Goal: Use online tool/utility: Utilize a website feature to perform a specific function

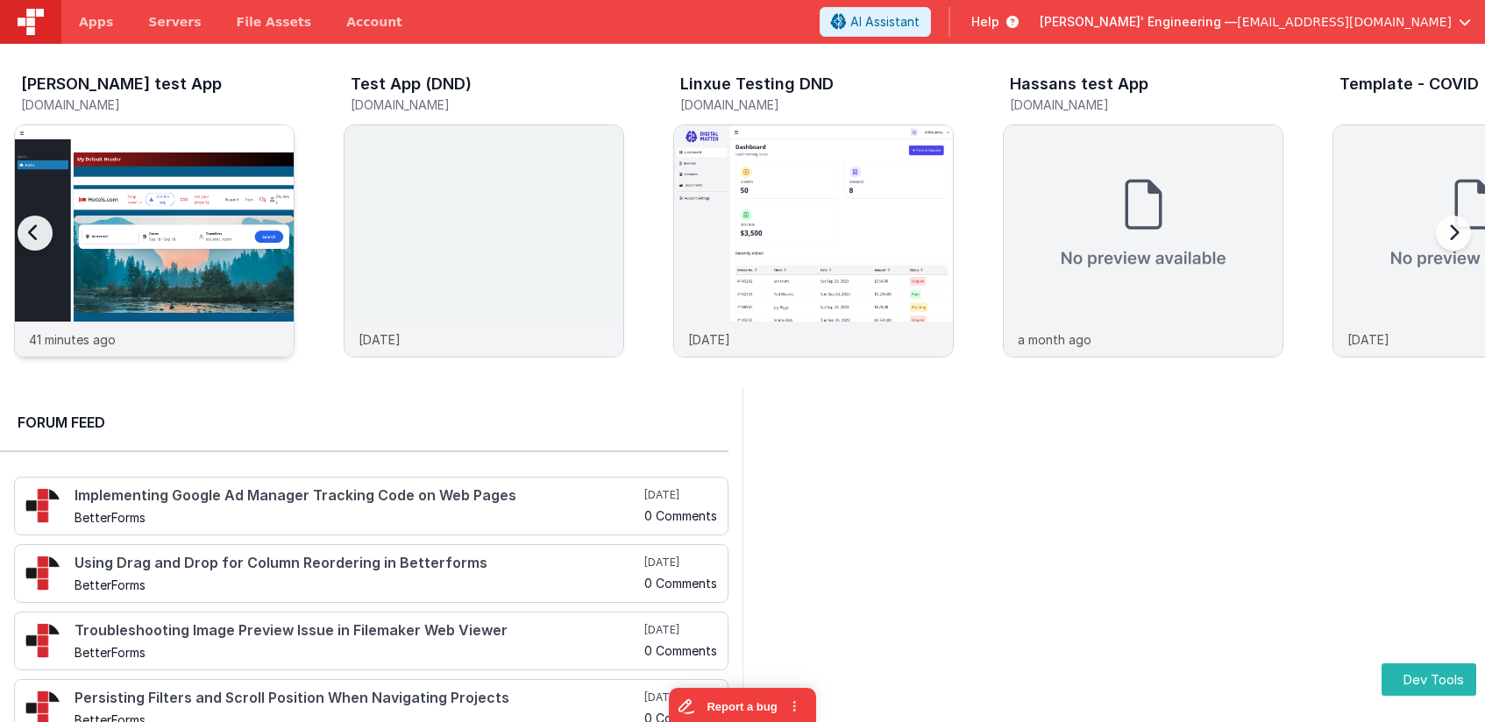
click at [198, 215] on img at bounding box center [154, 264] width 279 height 279
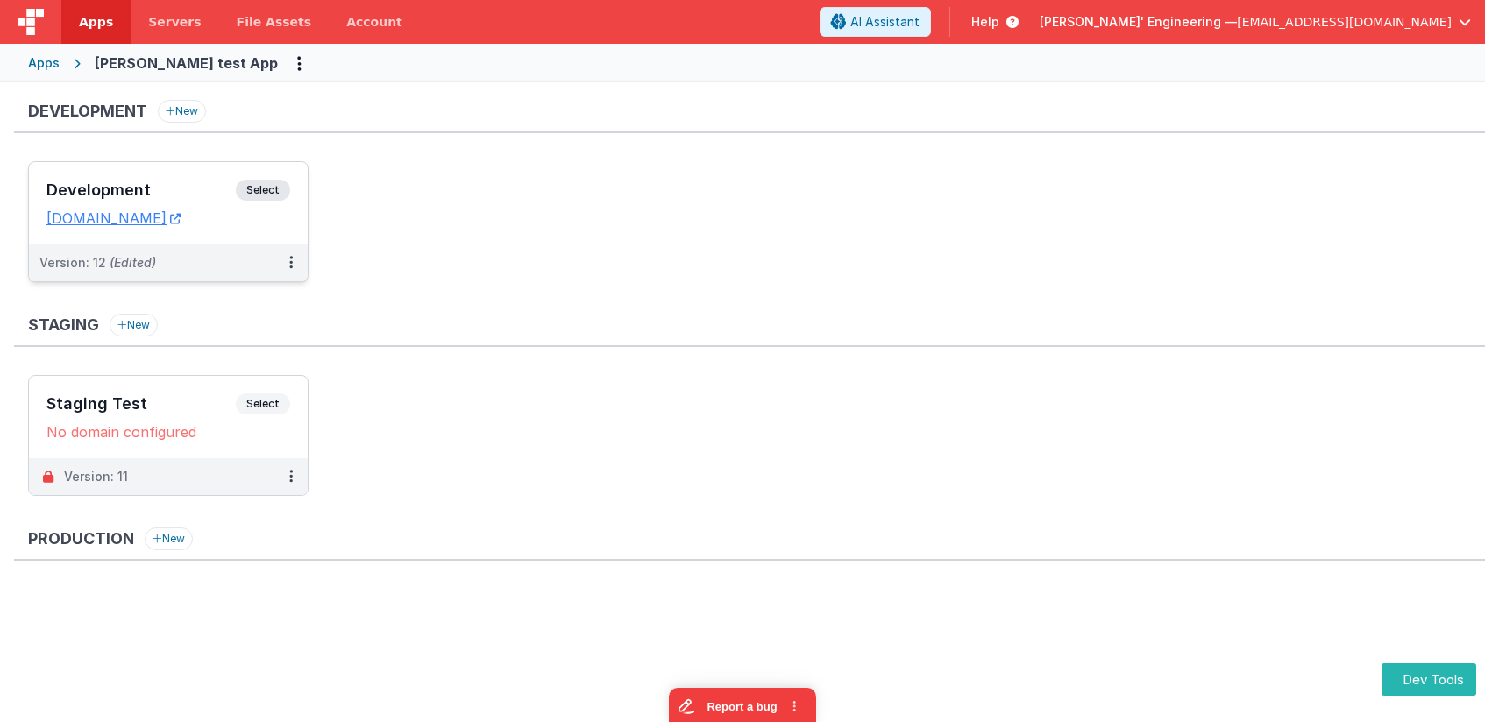
click at [242, 182] on span "Select" at bounding box center [263, 190] width 54 height 21
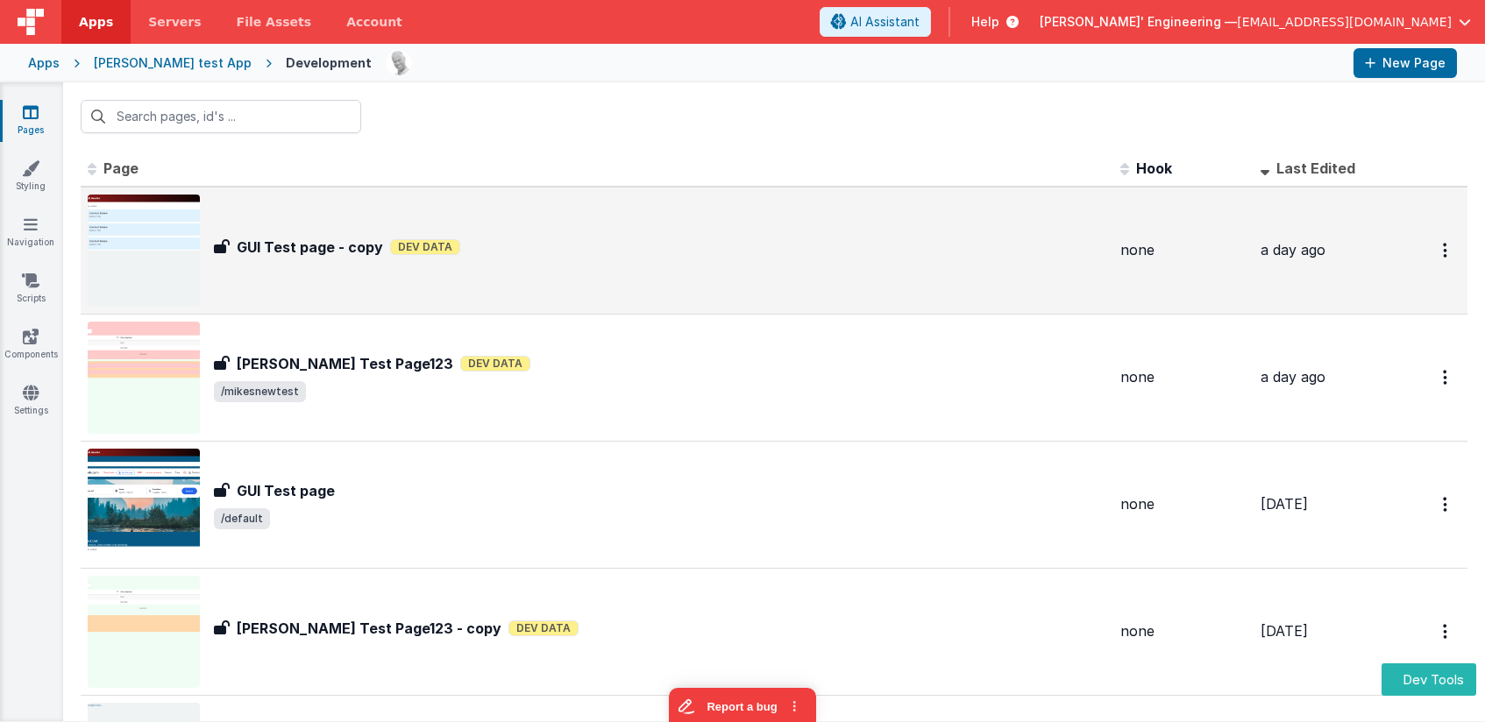
click at [285, 250] on h3 "GUI Test page - copy" at bounding box center [310, 247] width 146 height 21
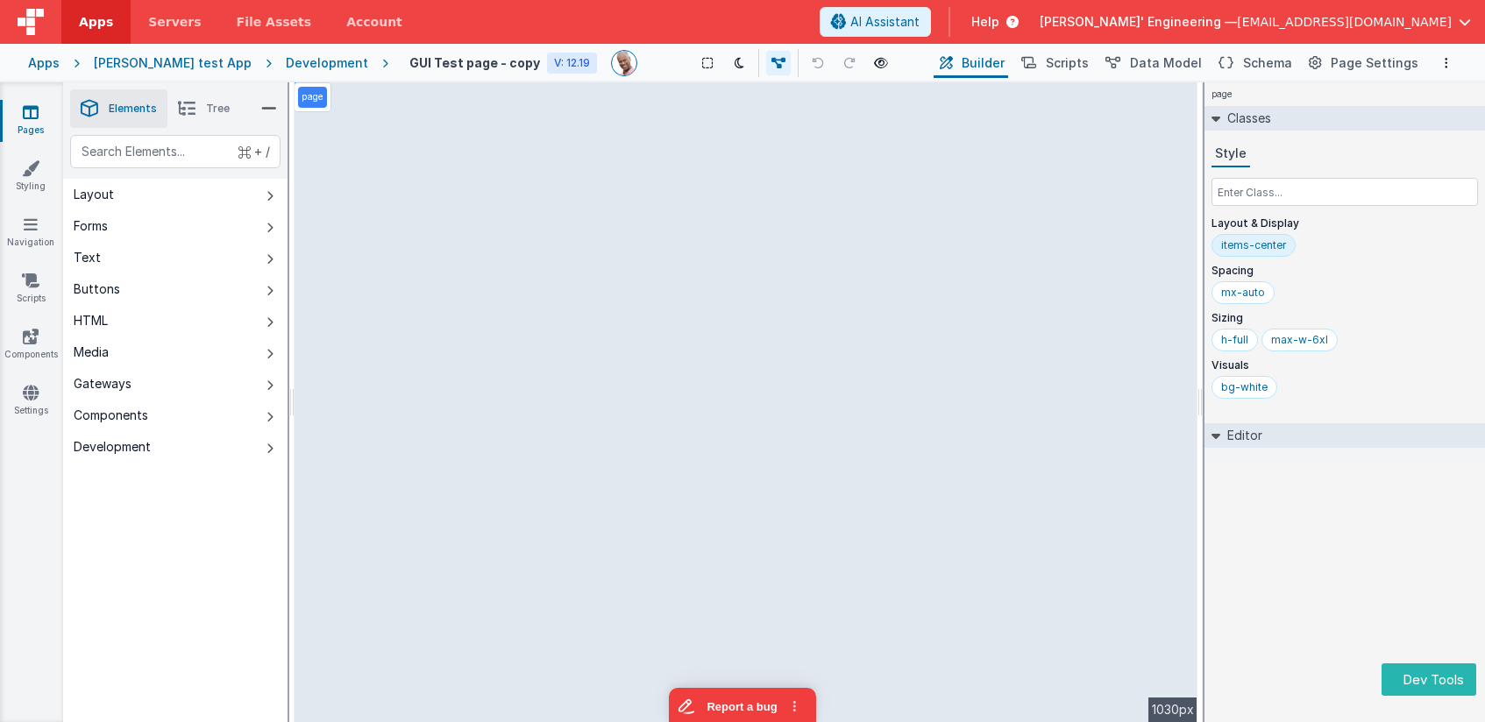
click at [1307, 560] on div "page Classes Style Layout & Display items-center Spacing mx-auto Sizing h-full …" at bounding box center [1344, 402] width 280 height 640
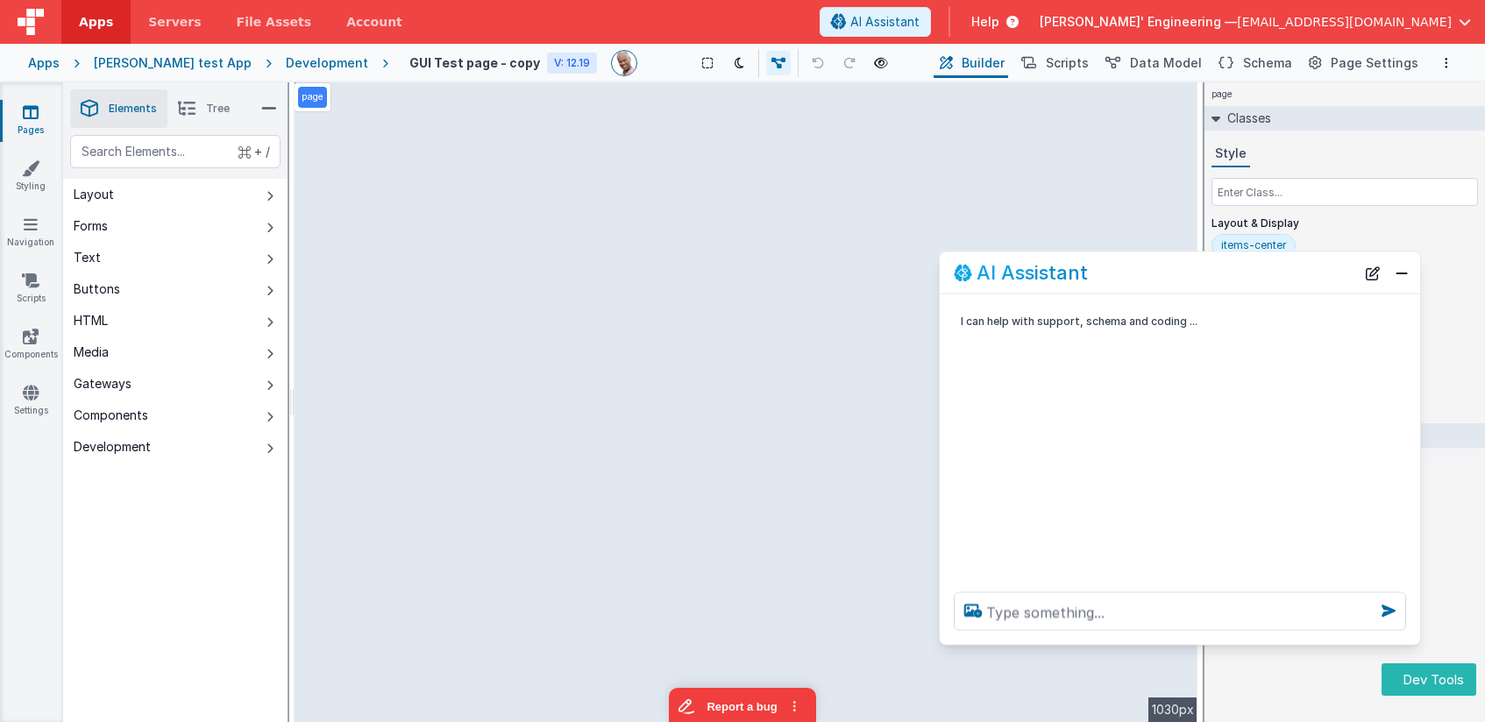
drag, startPoint x: 337, startPoint y: 343, endPoint x: 1258, endPoint y: 277, distance: 922.7
click at [1261, 278] on div "AI Assistant" at bounding box center [1154, 272] width 401 height 21
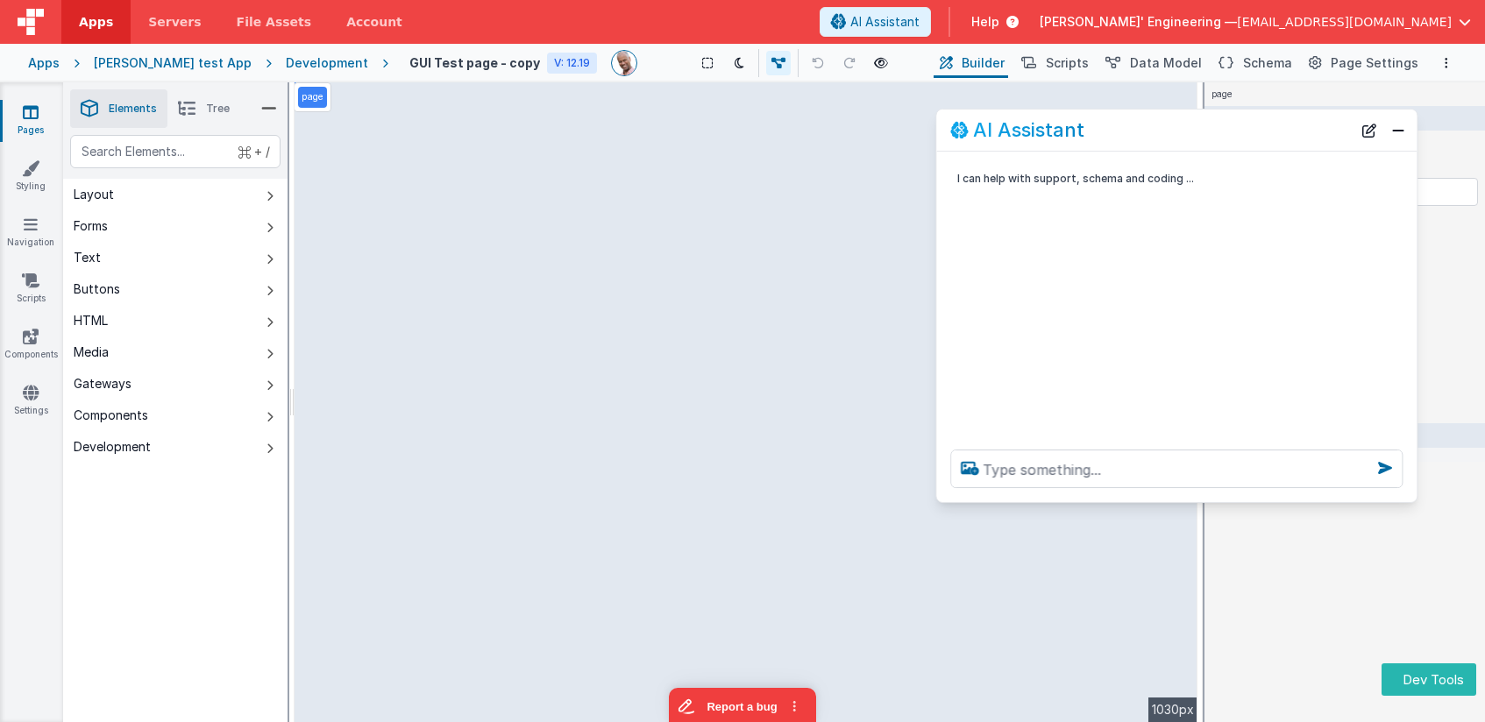
drag, startPoint x: 1182, startPoint y: 279, endPoint x: 1180, endPoint y: 136, distance: 142.9
click at [1180, 136] on div "AI Assistant" at bounding box center [1150, 129] width 401 height 21
click at [1117, 475] on textarea at bounding box center [1177, 469] width 452 height 39
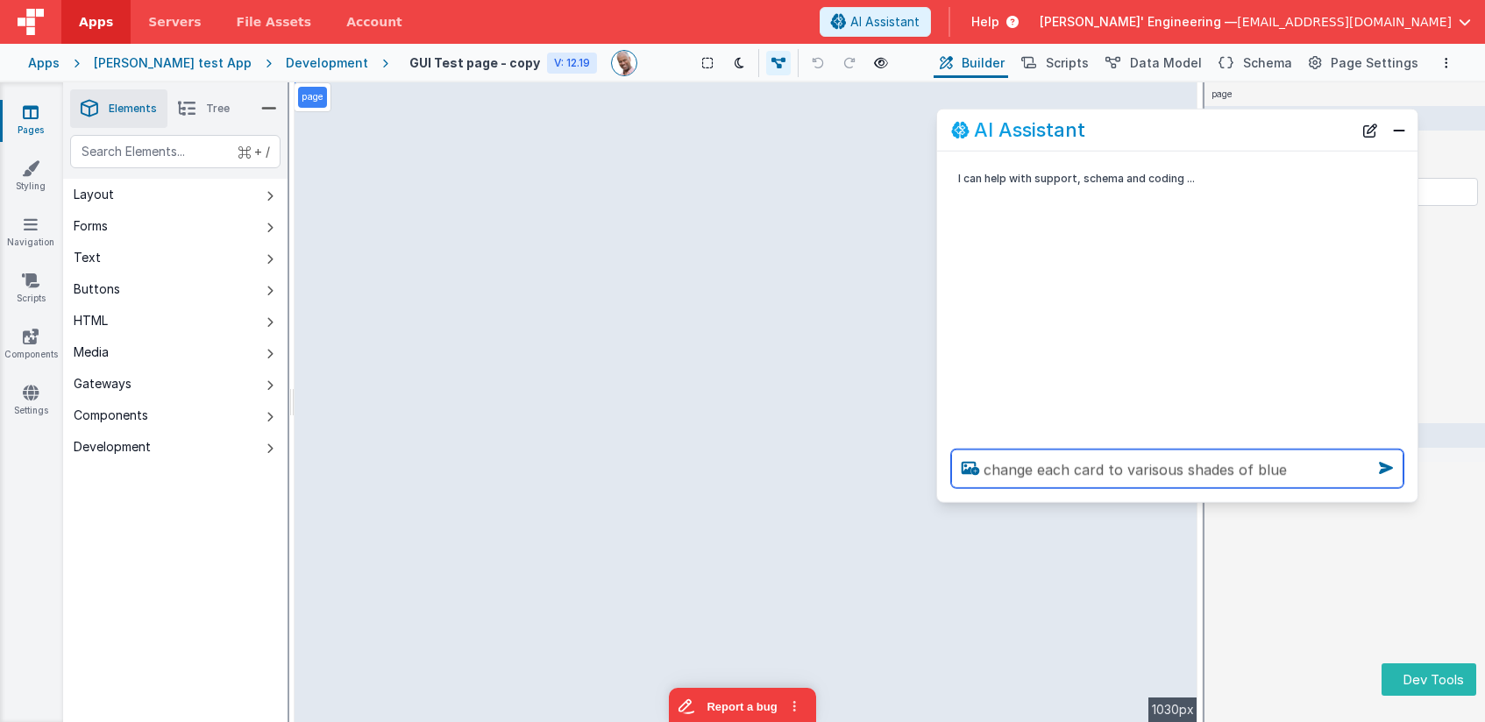
type textarea "change each card to varisous shades of blue"
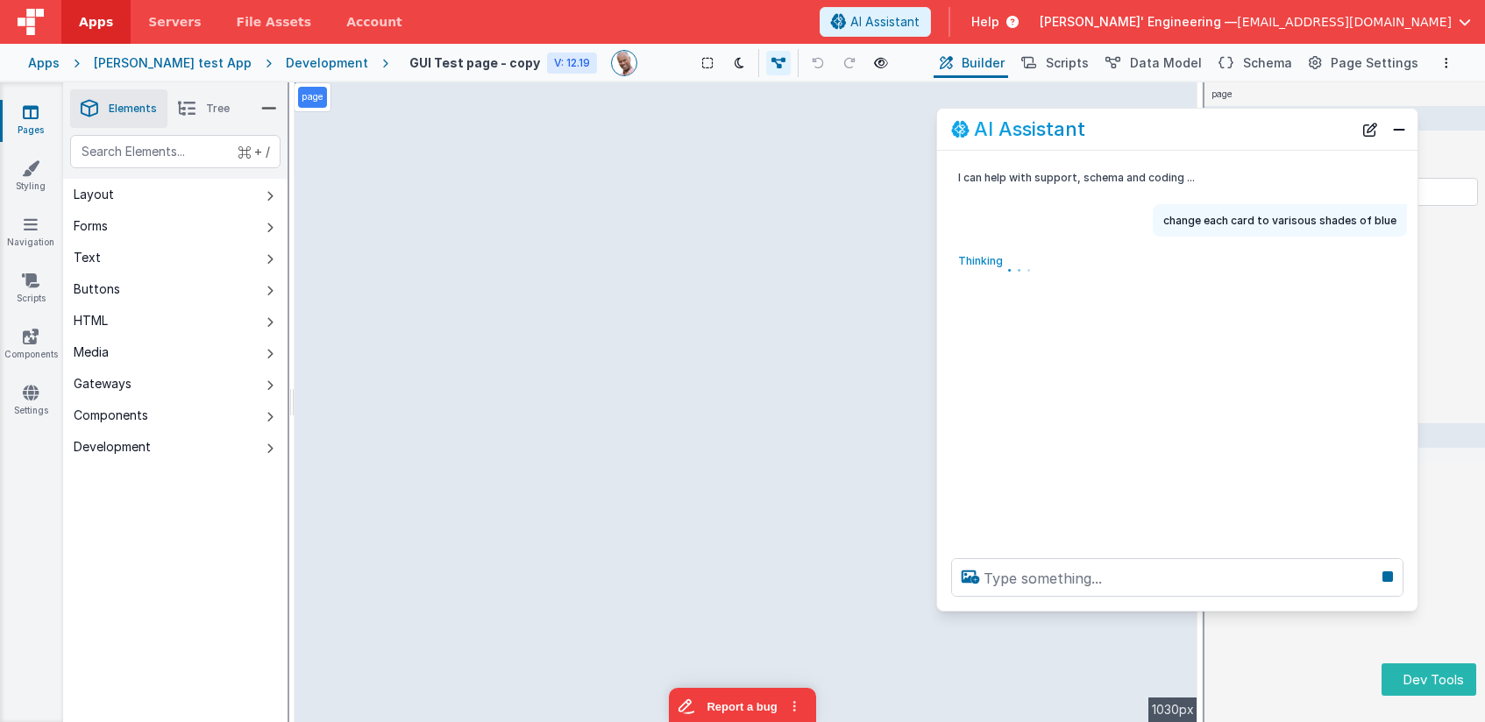
drag, startPoint x: 1144, startPoint y: 500, endPoint x: 1107, endPoint y: 555, distance: 66.4
click at [1135, 609] on div at bounding box center [1177, 577] width 480 height 67
click at [1152, 125] on div "AI Assistant" at bounding box center [1138, 127] width 401 height 21
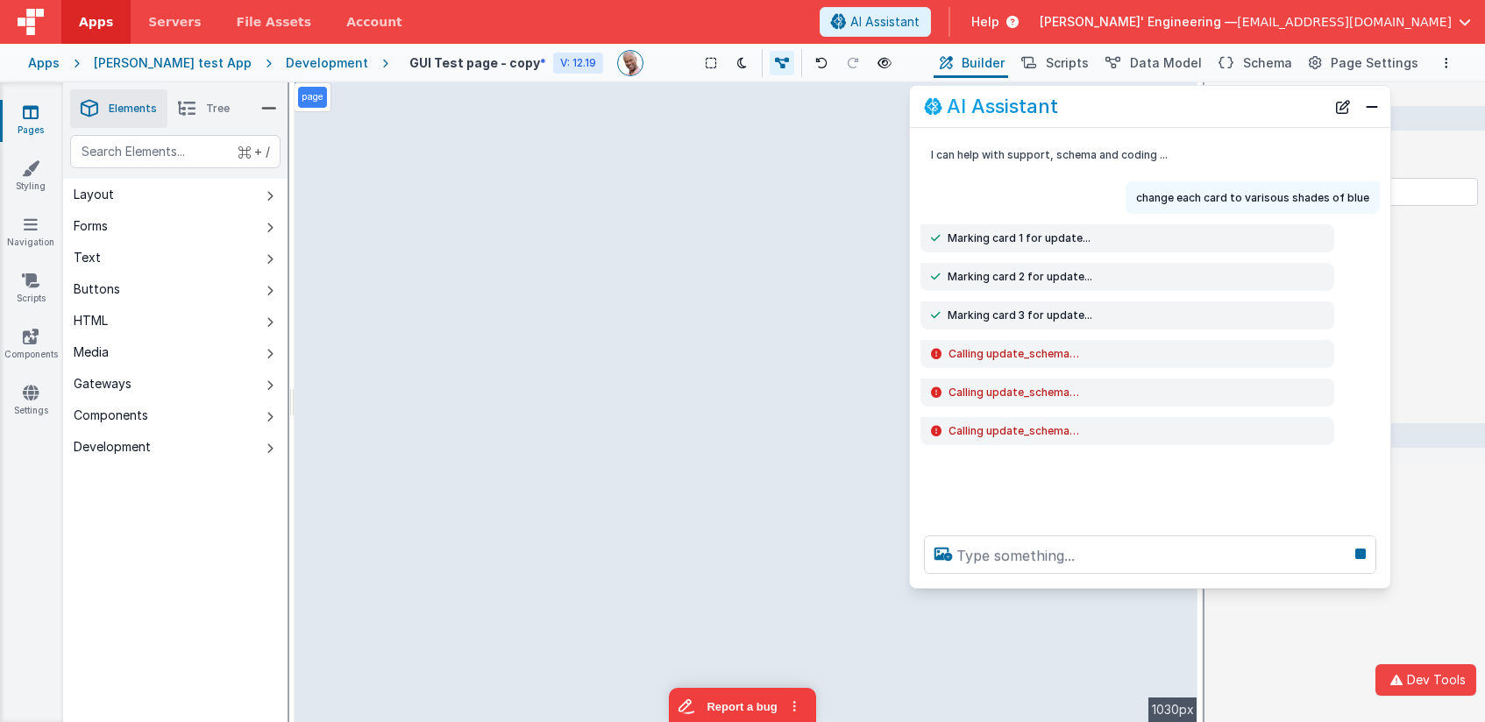
drag, startPoint x: 1121, startPoint y: 121, endPoint x: 1091, endPoint y: 109, distance: 32.2
click at [1106, 99] on div "AI Assistant" at bounding box center [1124, 106] width 401 height 21
click at [1346, 109] on button "New Chat" at bounding box center [1343, 107] width 25 height 25
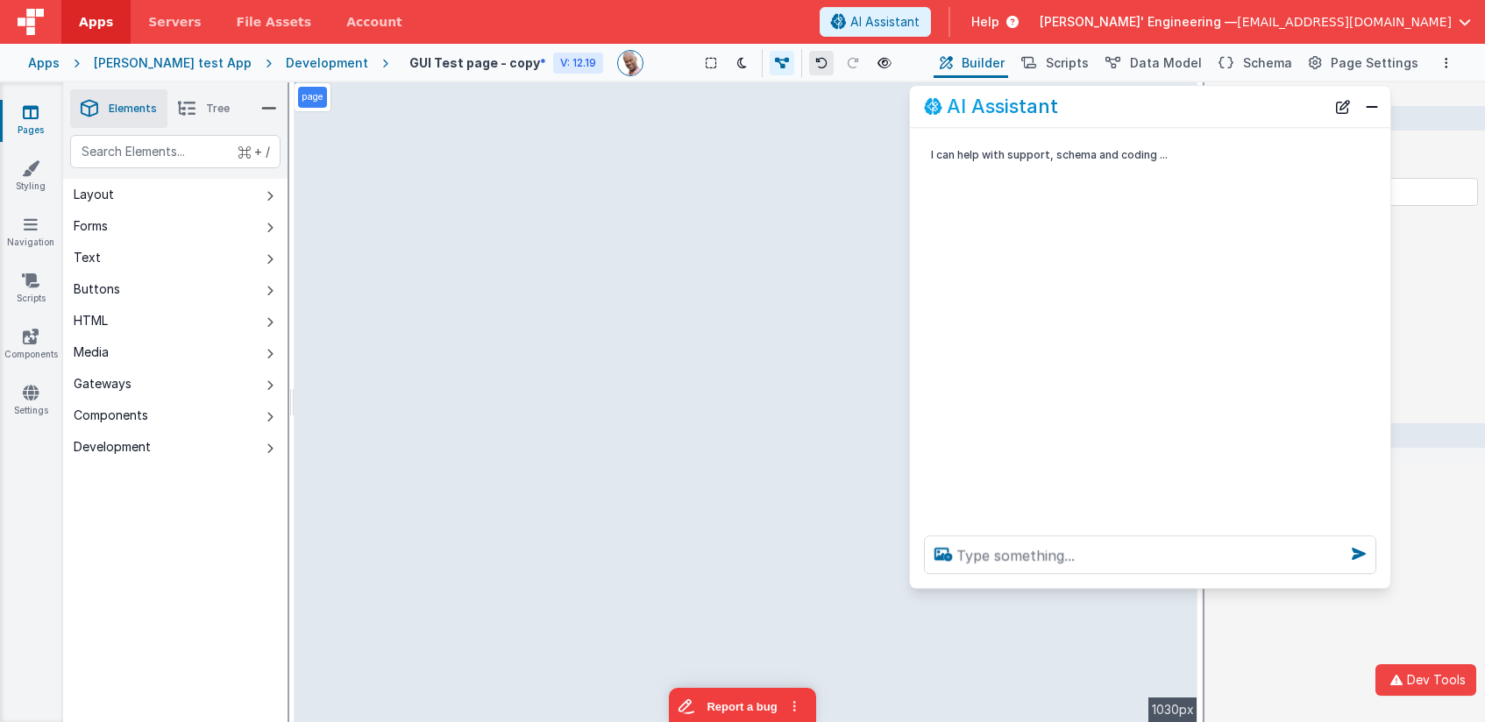
click at [809, 57] on button at bounding box center [821, 63] width 25 height 25
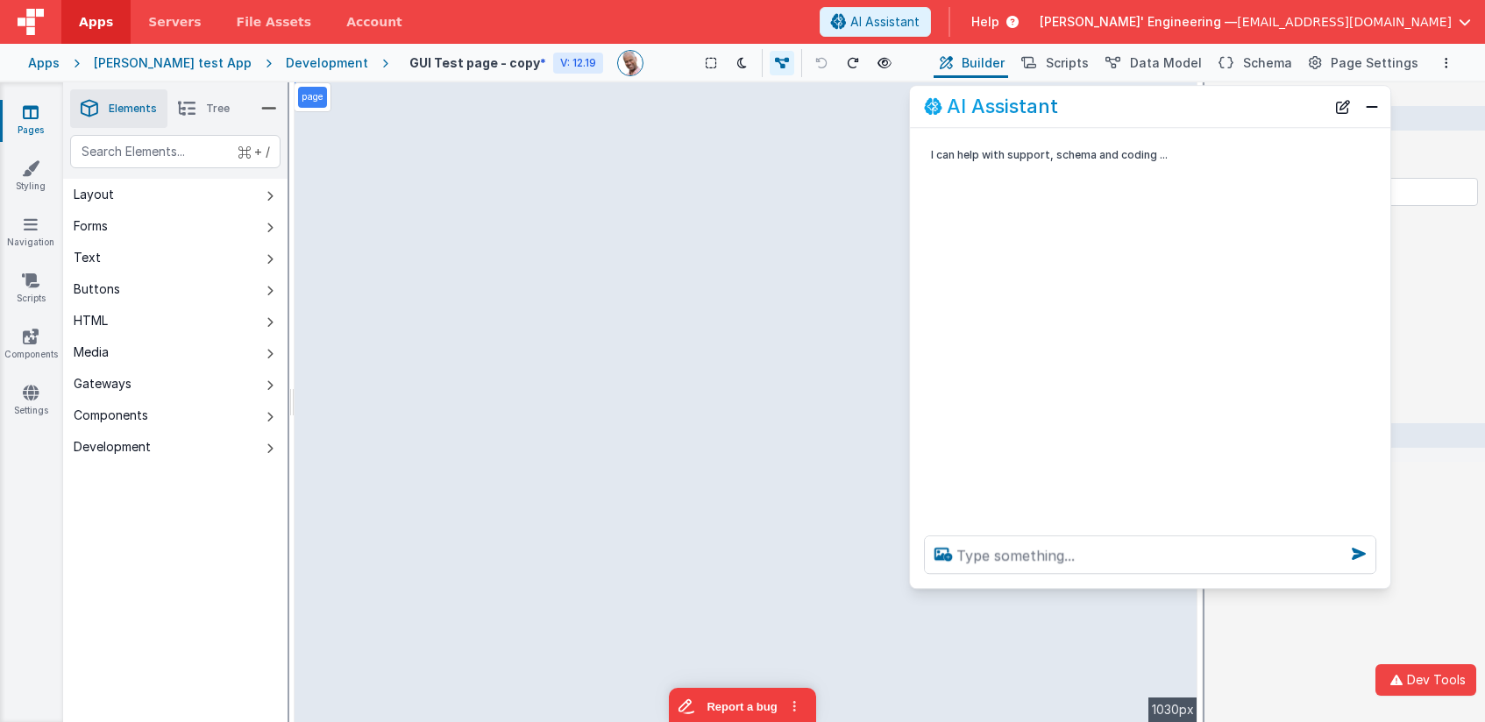
click at [809, 57] on button at bounding box center [821, 63] width 25 height 25
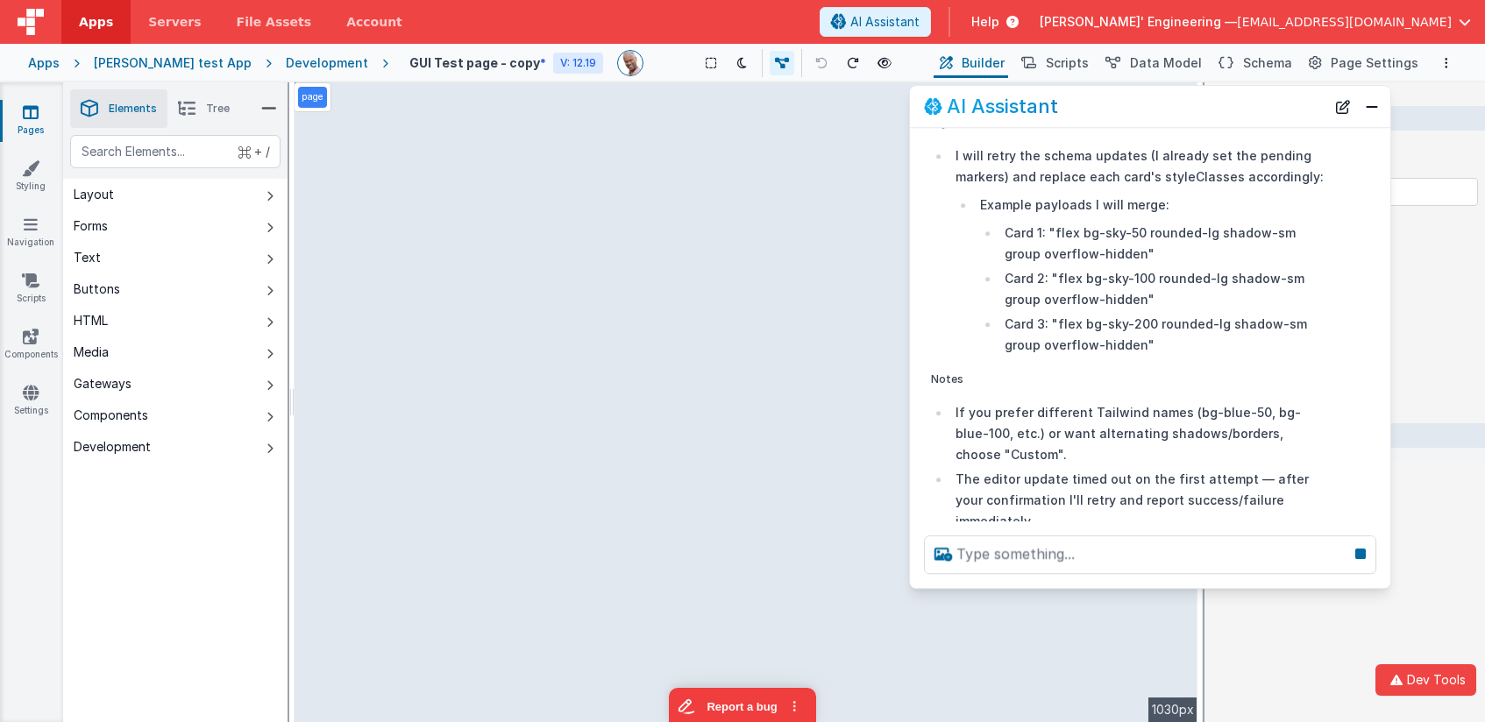
scroll to position [495, 0]
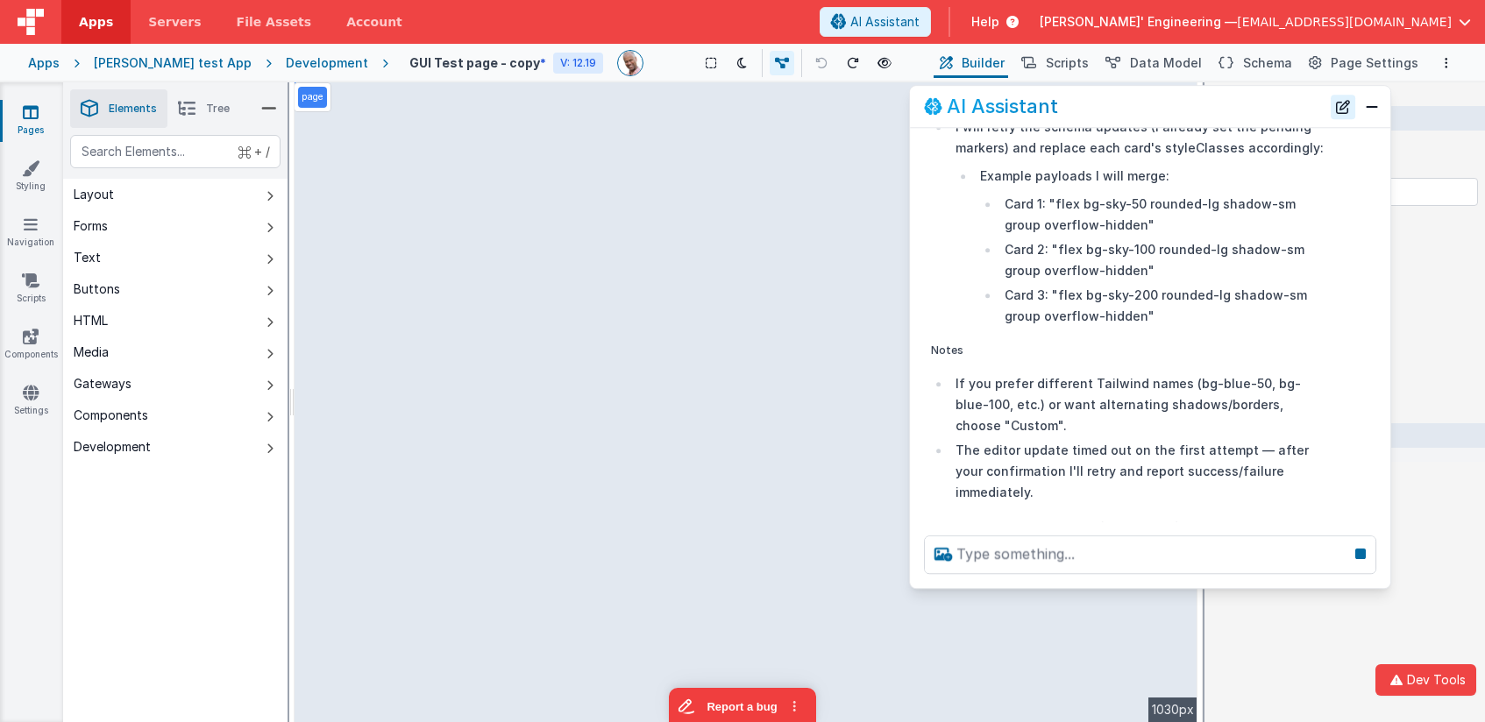
click at [1354, 107] on button "New Chat" at bounding box center [1343, 107] width 25 height 25
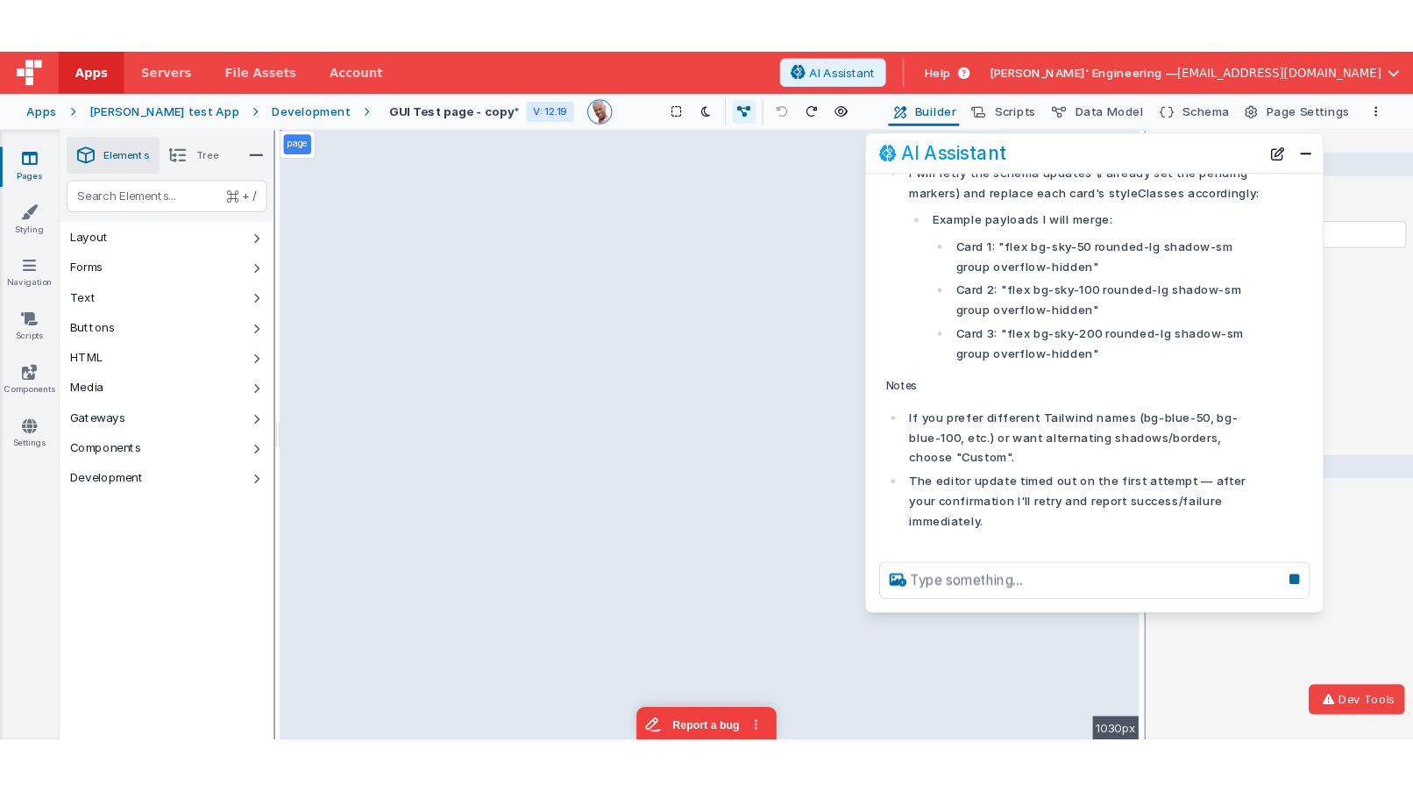
scroll to position [0, 0]
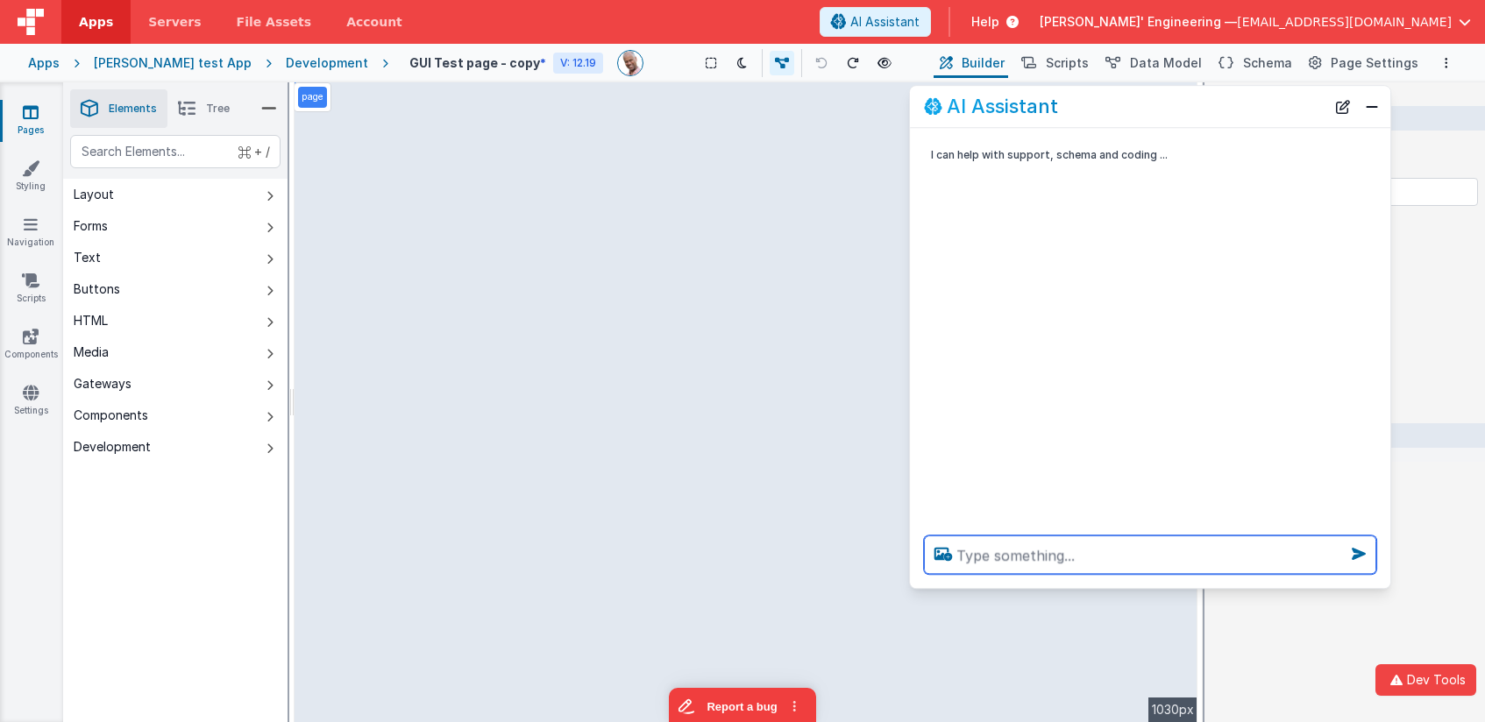
click at [1100, 561] on textarea at bounding box center [1150, 555] width 452 height 39
type textarea "change avatars tou circle"
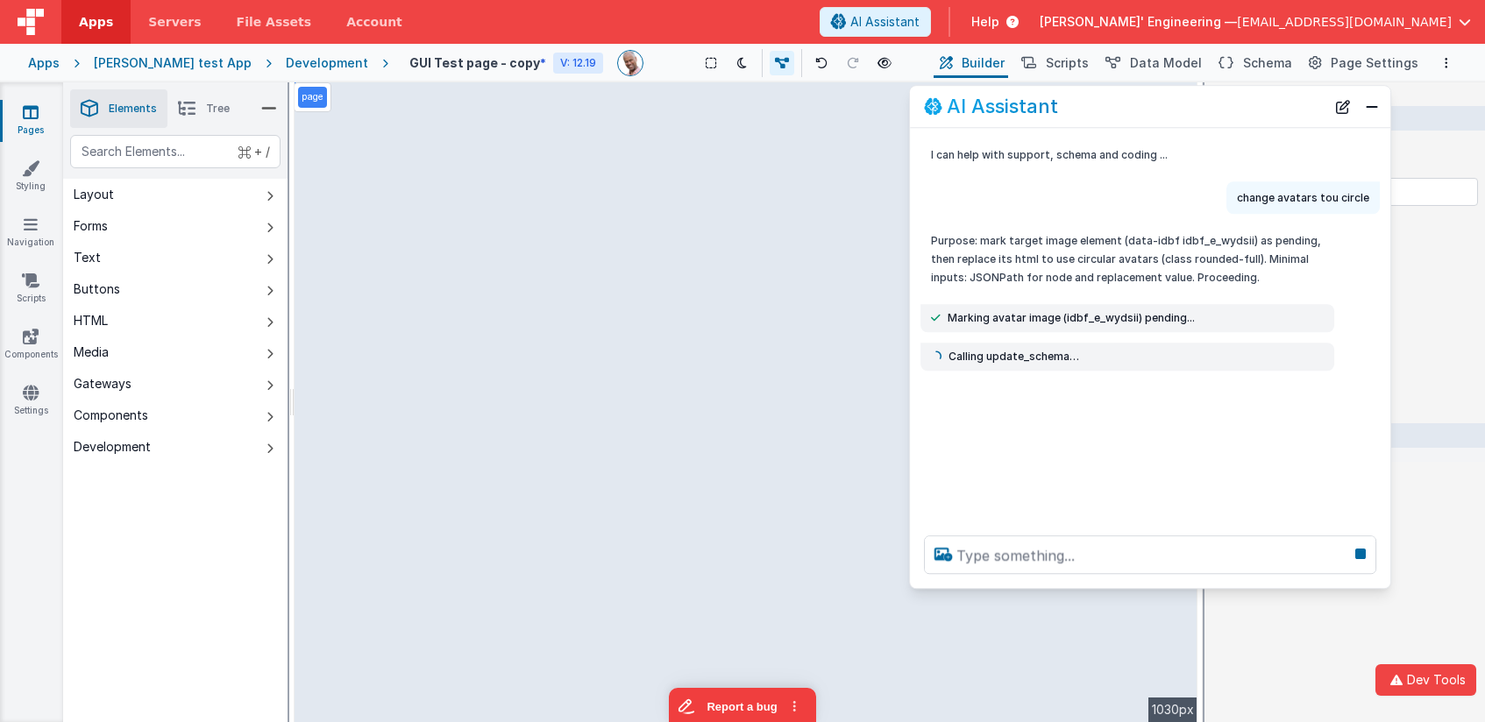
click at [992, 444] on div "I can help with support, schema and coding ... change avatars tou circle Purpos…" at bounding box center [1150, 325] width 480 height 394
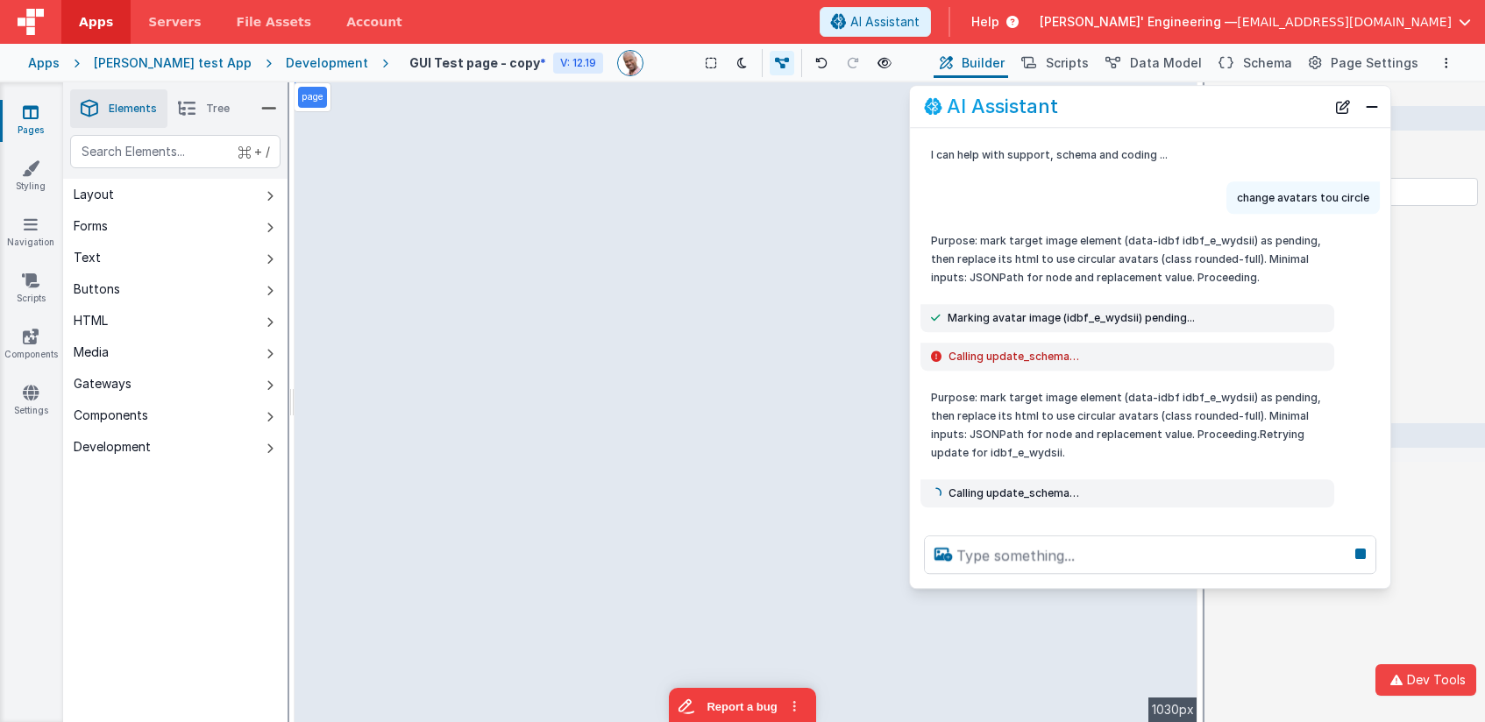
click at [1195, 219] on div "I can help with support, schema and coding ... change avatars tou circle Purpos…" at bounding box center [1150, 325] width 480 height 394
drag, startPoint x: 1379, startPoint y: 110, endPoint x: 1337, endPoint y: 122, distance: 43.6
click at [1379, 110] on button "Close" at bounding box center [1371, 107] width 23 height 25
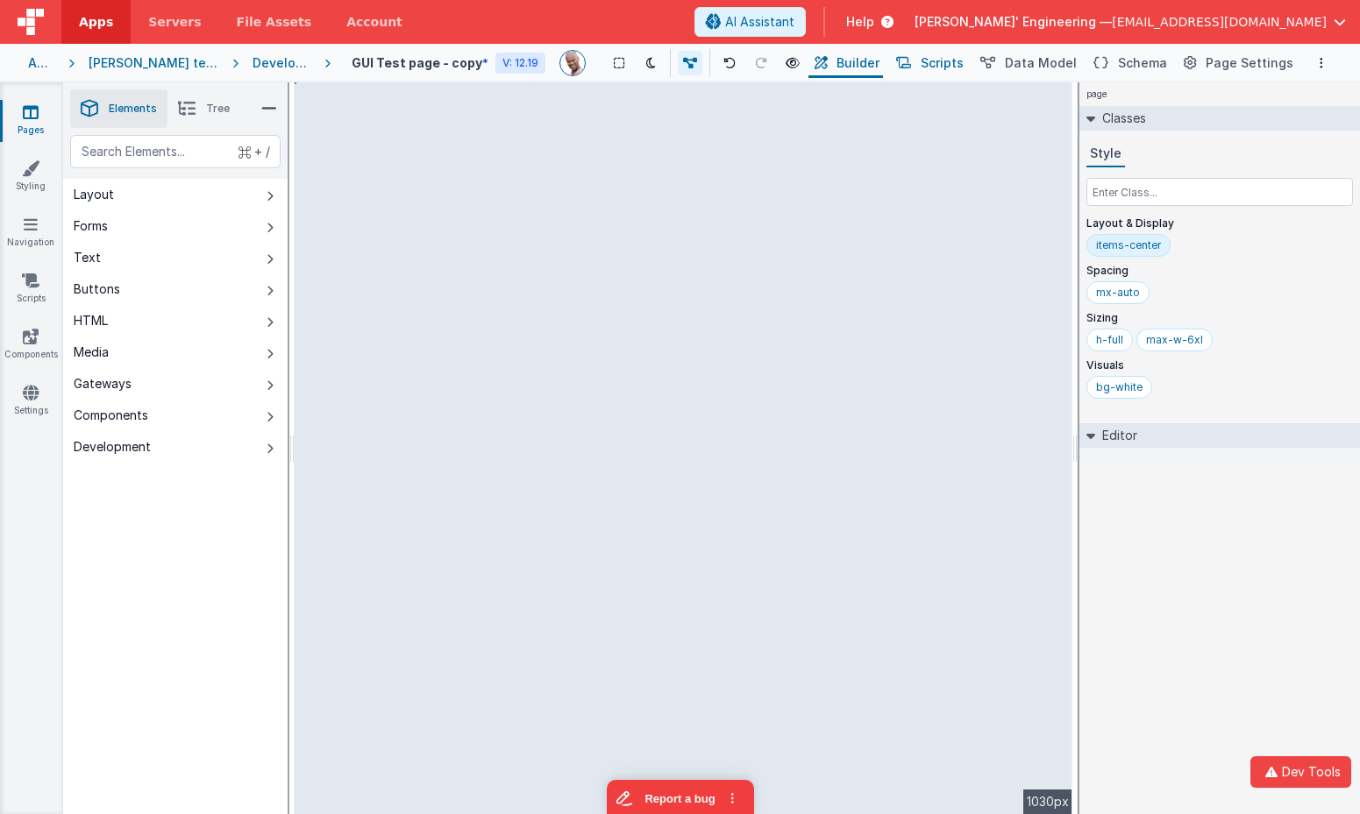
click at [949, 55] on span "Scripts" at bounding box center [941, 63] width 43 height 18
